Goal: Task Accomplishment & Management: Manage account settings

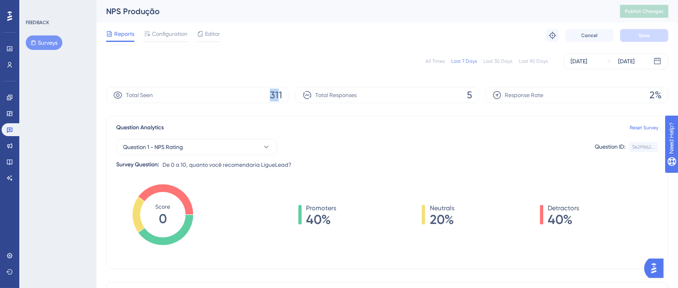
click at [264, 89] on div "Total Seen 311" at bounding box center [197, 95] width 183 height 16
click at [181, 34] on span "Configuration" at bounding box center [169, 34] width 35 height 10
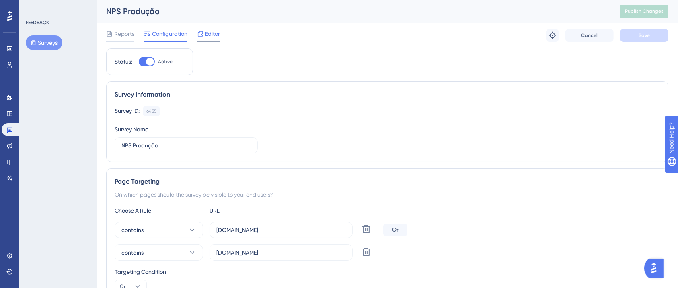
click at [203, 39] on div "Editor" at bounding box center [208, 35] width 23 height 13
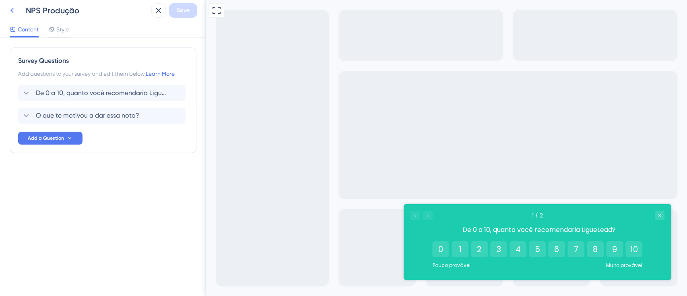
click at [11, 14] on icon at bounding box center [12, 11] width 10 height 10
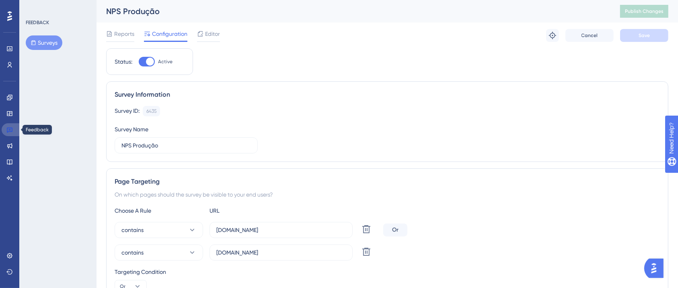
click at [9, 130] on icon at bounding box center [10, 130] width 6 height 5
